Goal: Find specific page/section: Find specific page/section

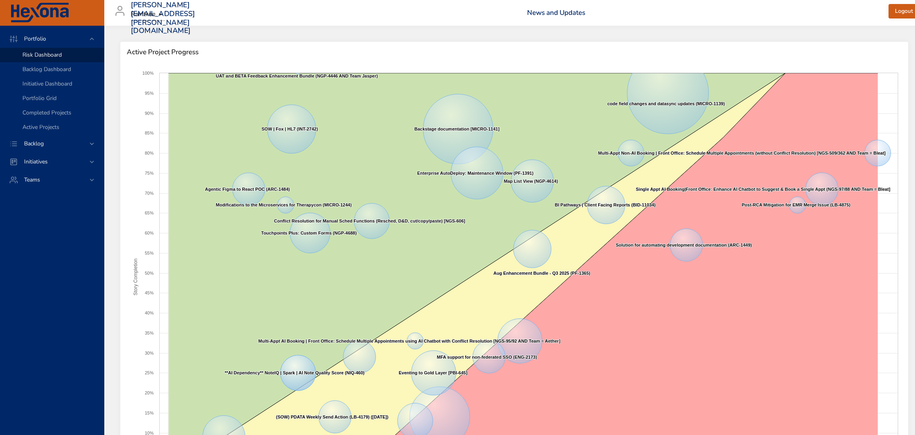
click at [44, 140] on span "Backlog" at bounding box center [34, 144] width 33 height 8
click at [52, 71] on span "Backlog Details" at bounding box center [41, 73] width 39 height 8
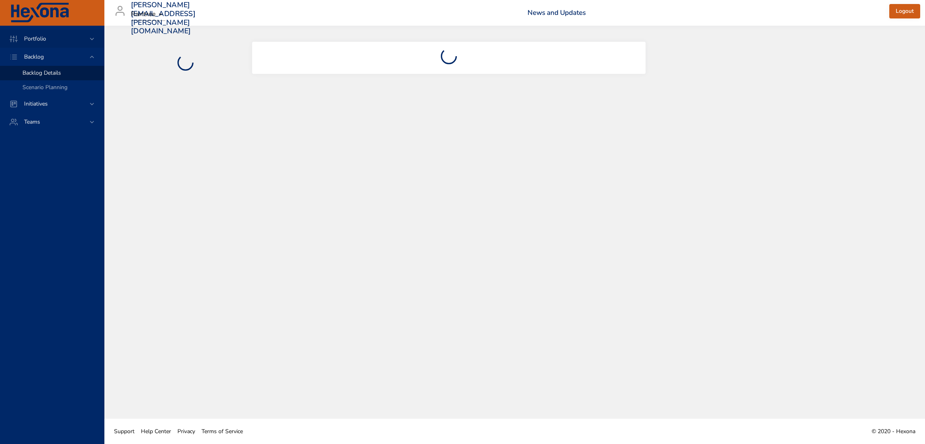
click at [91, 39] on icon at bounding box center [92, 39] width 4 height 2
click at [47, 52] on span "Risk Dashboard" at bounding box center [41, 55] width 39 height 8
